Goal: Information Seeking & Learning: Learn about a topic

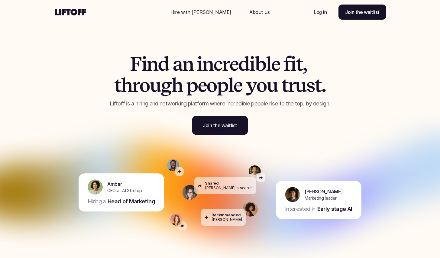
click at [249, 9] on p "About us" at bounding box center [259, 11] width 20 height 7
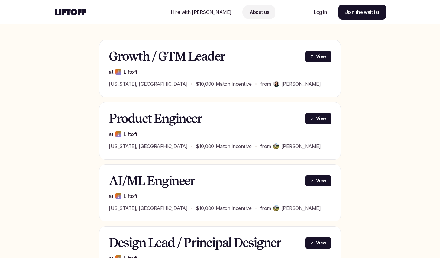
scroll to position [282, 0]
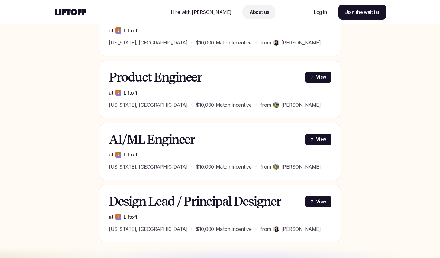
click at [168, 76] on h3 "Product Engineer" at bounding box center [203, 77] width 189 height 14
click at [319, 76] on p "View" at bounding box center [321, 77] width 10 height 6
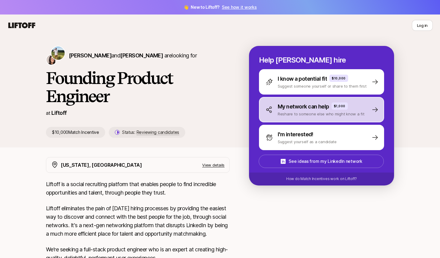
click at [312, 108] on p "My network can help" at bounding box center [303, 106] width 51 height 8
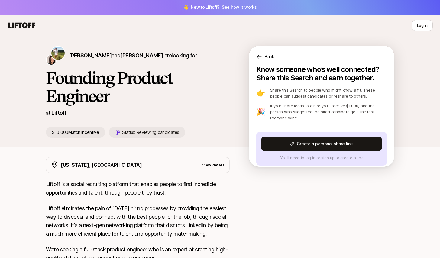
click at [267, 58] on p "Back" at bounding box center [270, 56] width 10 height 7
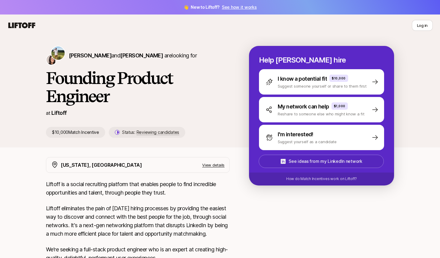
click at [321, 161] on p "See ideas from my LinkedIn network" at bounding box center [325, 161] width 73 height 7
